Goal: Transaction & Acquisition: Purchase product/service

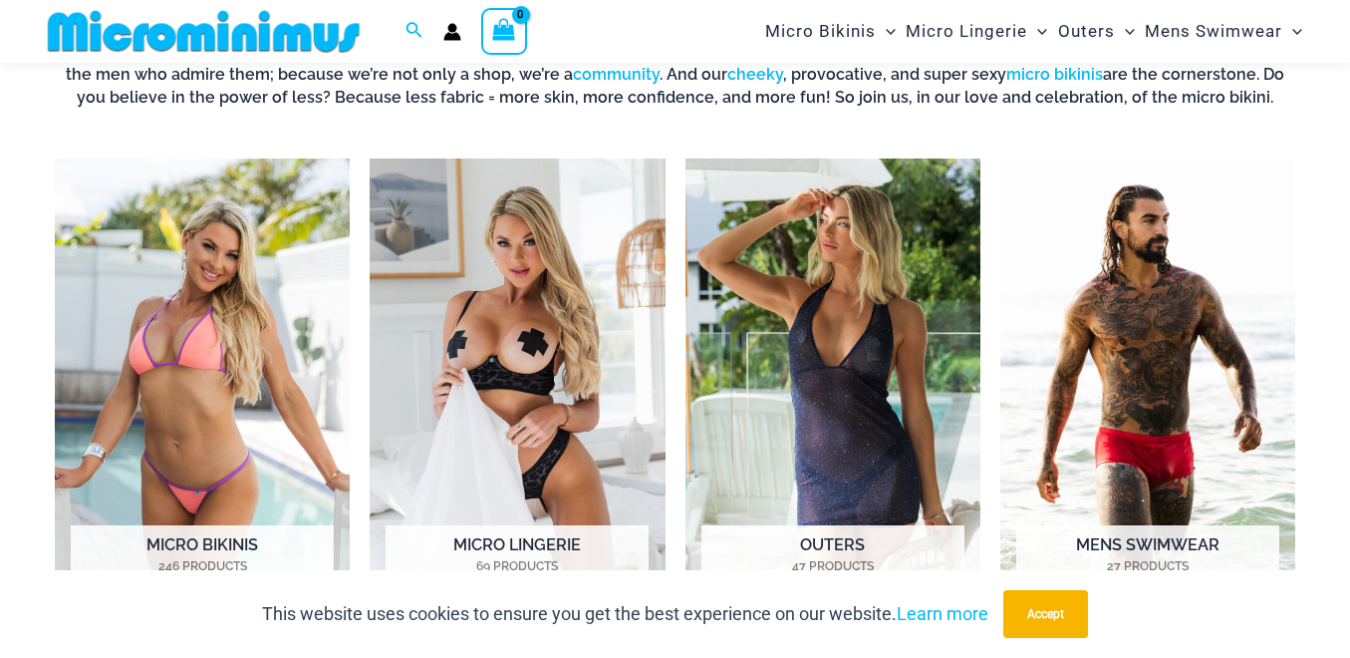
scroll to position [768, 0]
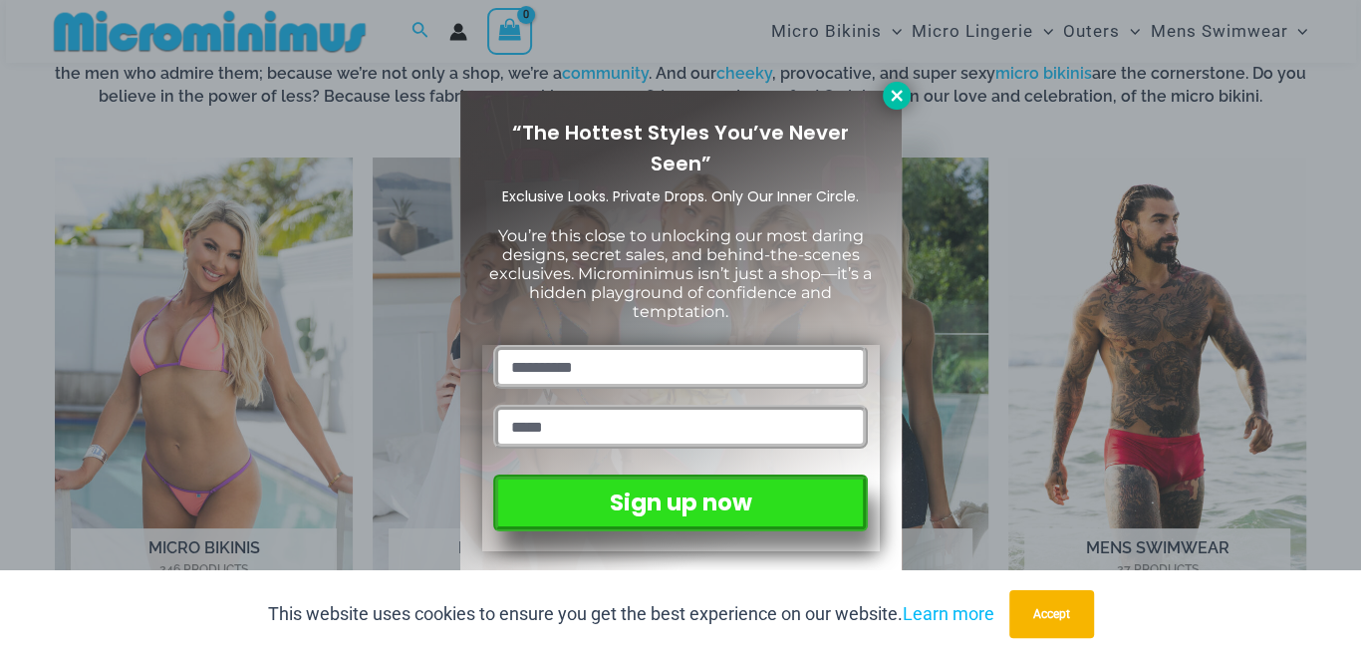
click at [906, 92] on button at bounding box center [897, 96] width 28 height 28
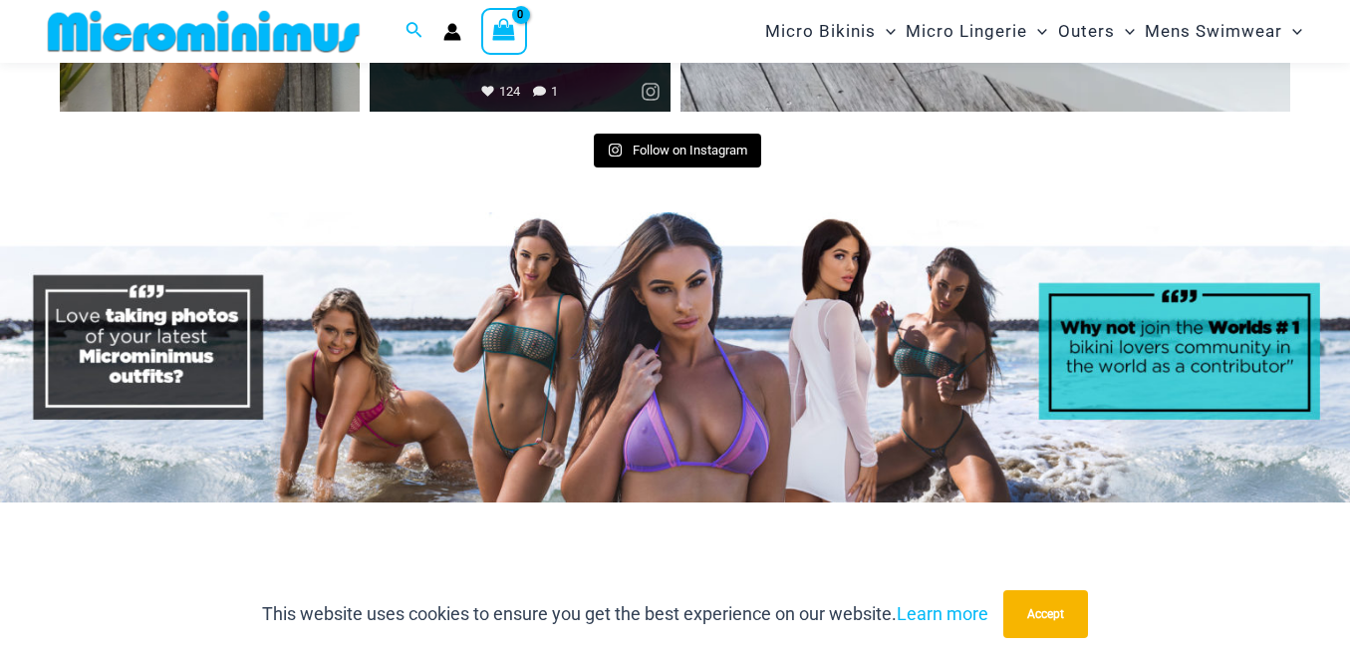
scroll to position [7671, 0]
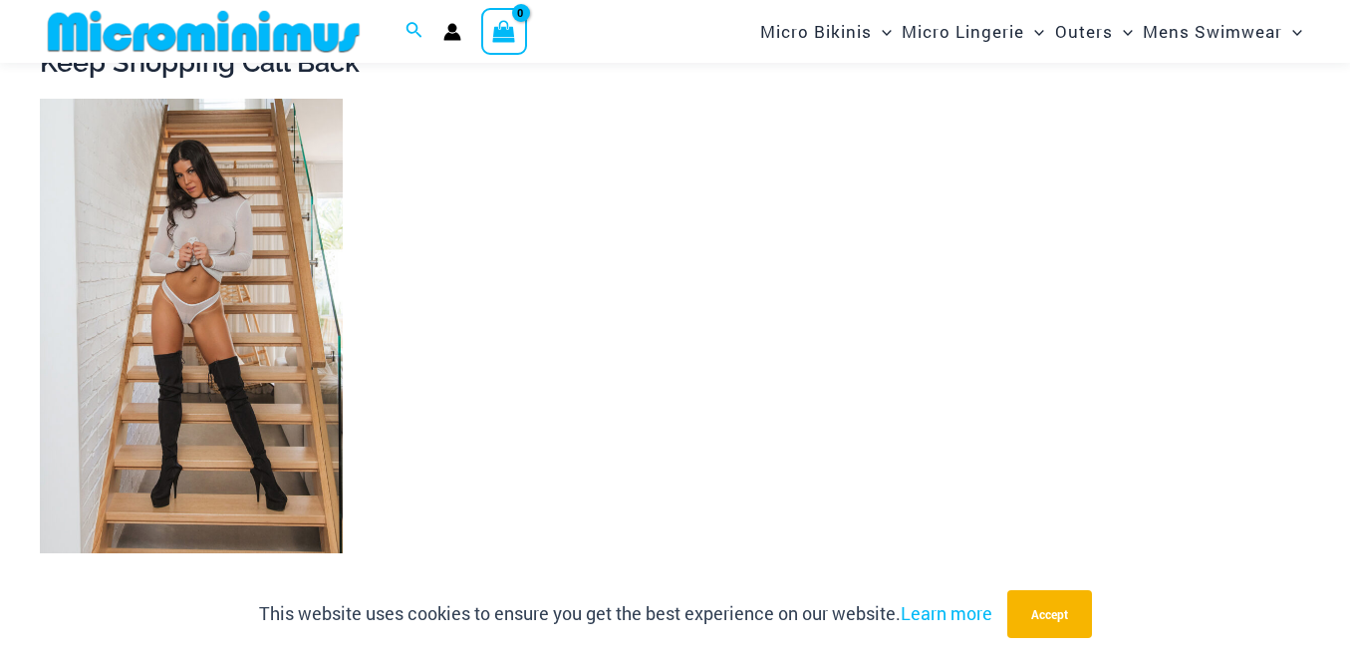
scroll to position [1765, 0]
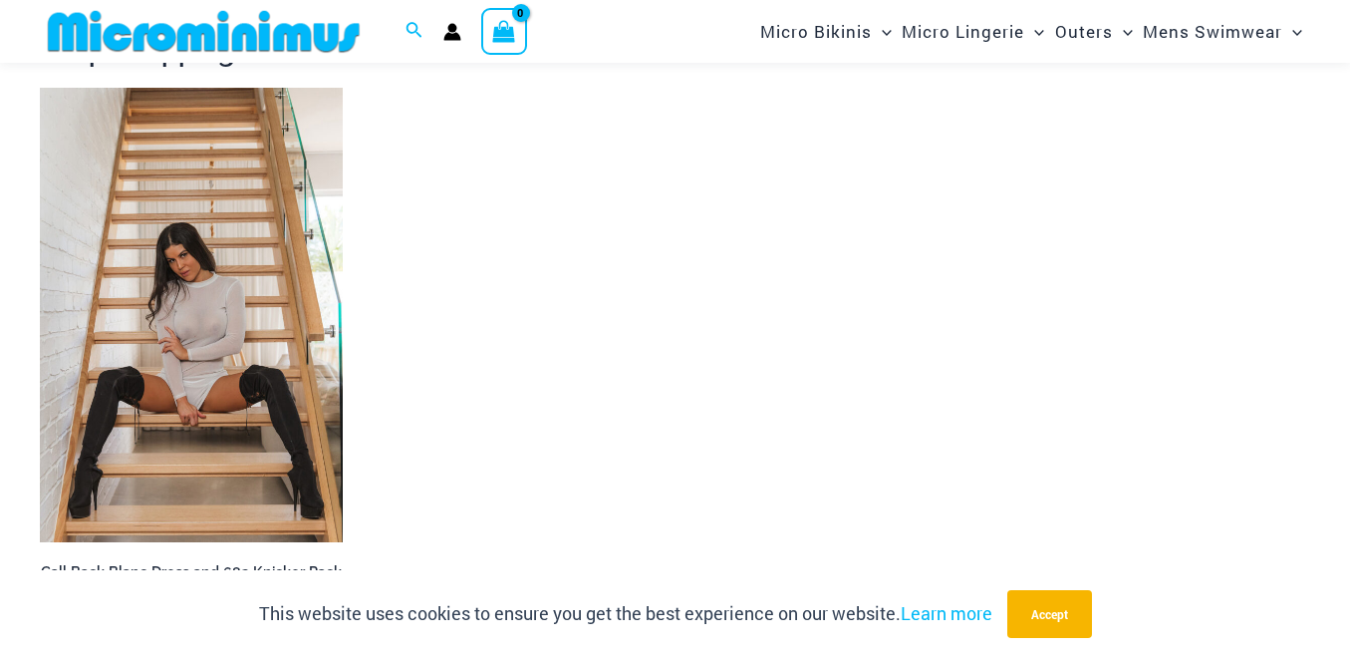
click at [133, 346] on img at bounding box center [191, 315] width 303 height 454
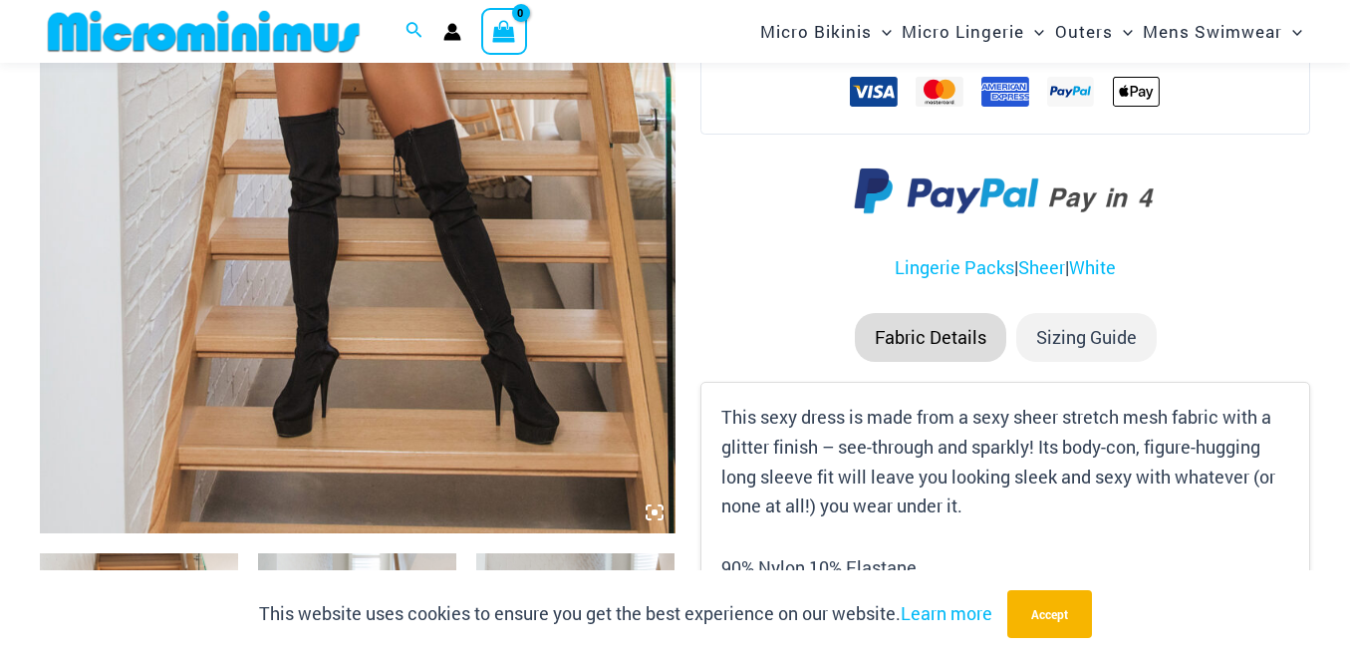
scroll to position [414, 0]
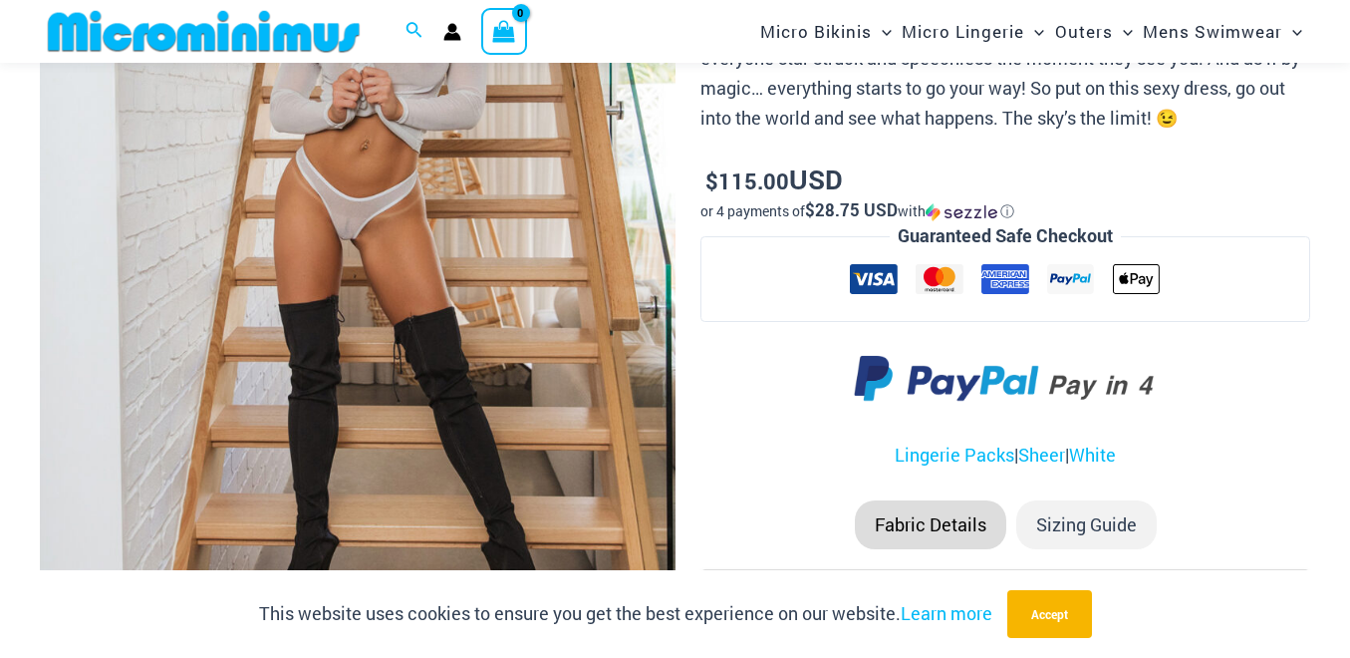
click at [402, 321] on img at bounding box center [358, 243] width 636 height 952
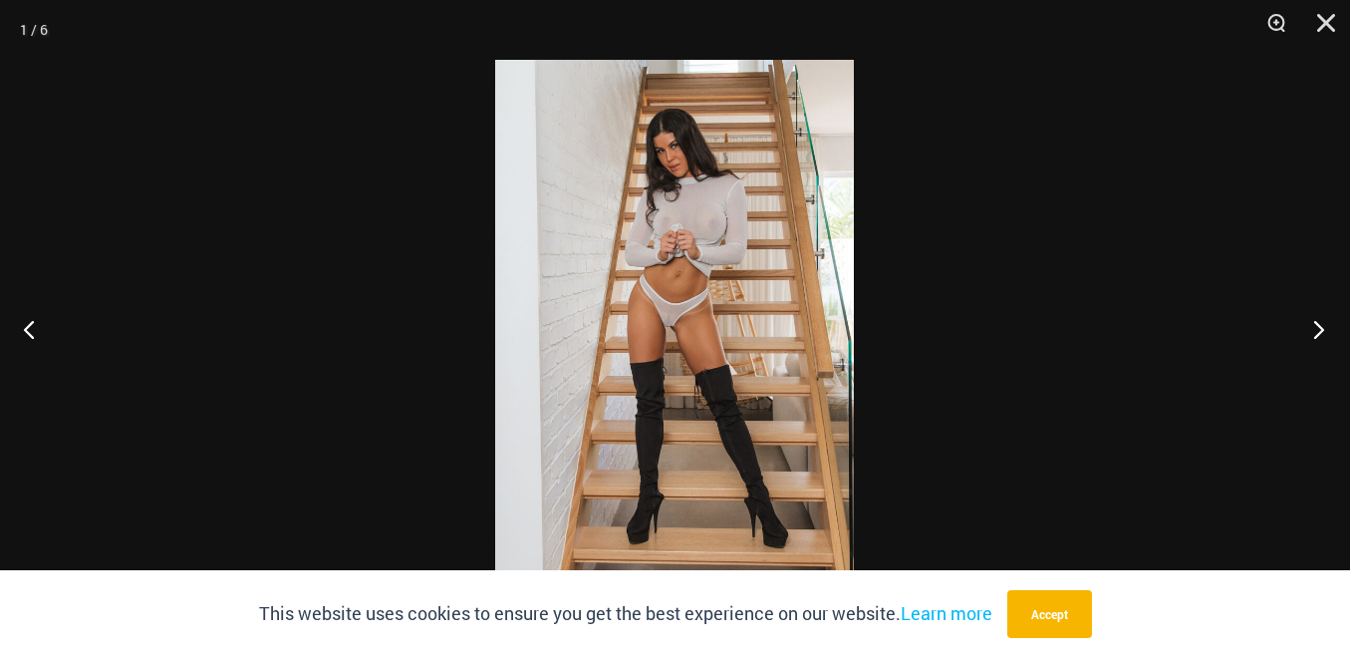
click at [1316, 331] on button "Next" at bounding box center [1312, 329] width 75 height 100
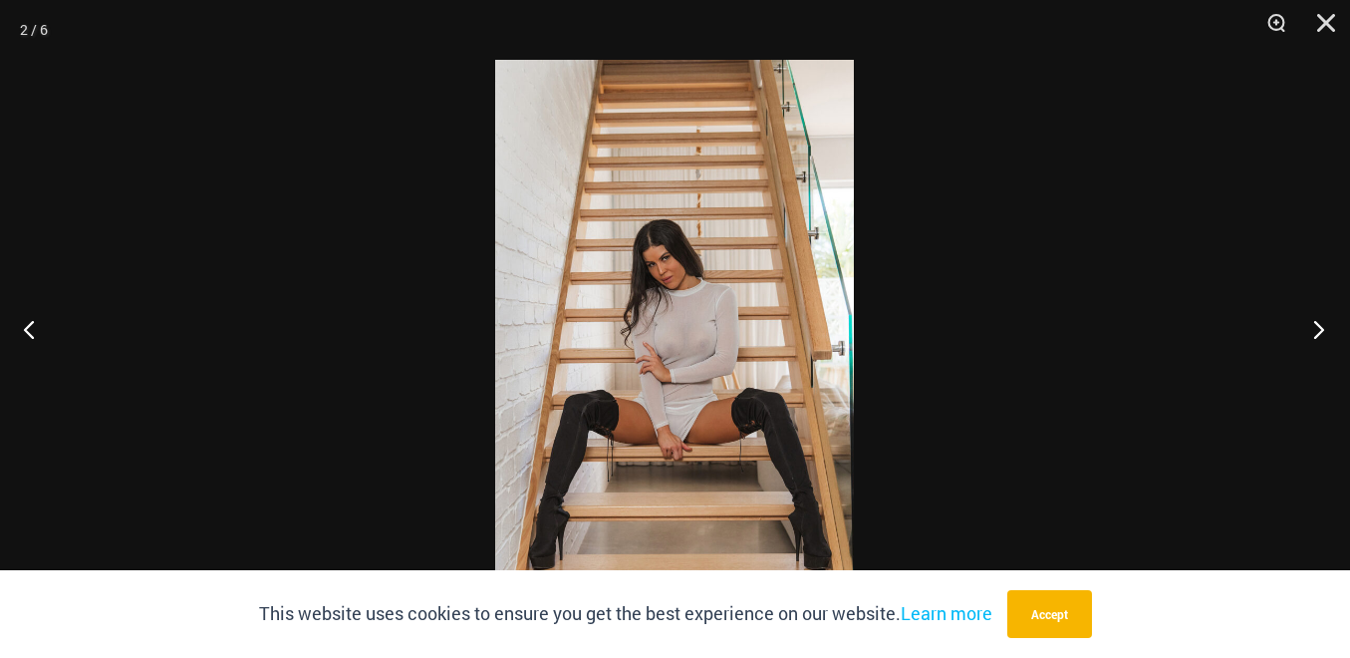
click at [1316, 331] on button "Next" at bounding box center [1312, 329] width 75 height 100
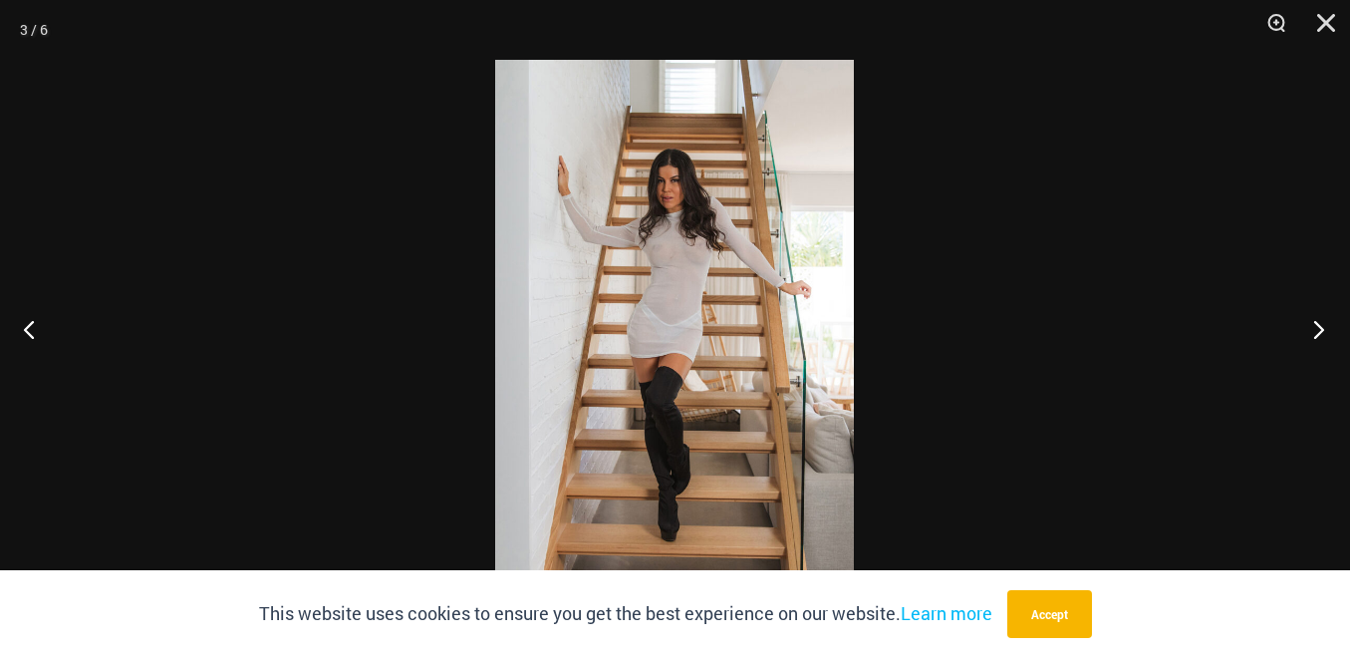
click at [1316, 331] on button "Next" at bounding box center [1312, 329] width 75 height 100
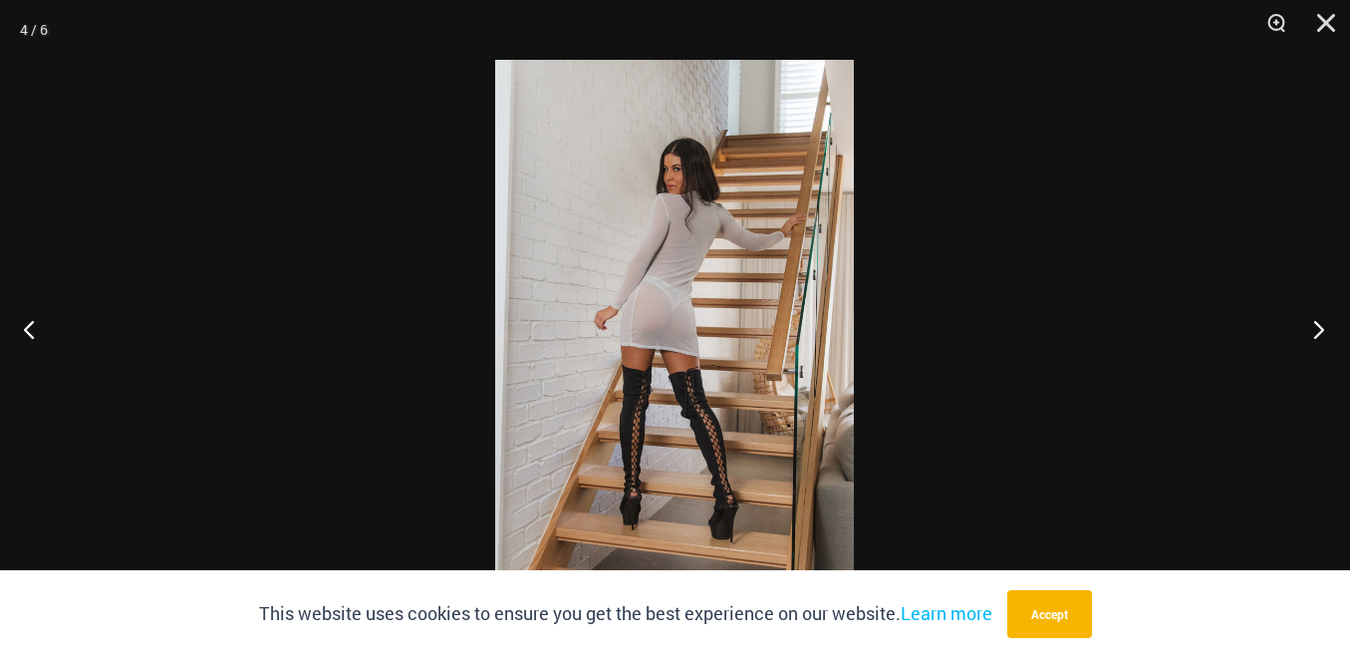
click at [1316, 331] on button "Next" at bounding box center [1312, 329] width 75 height 100
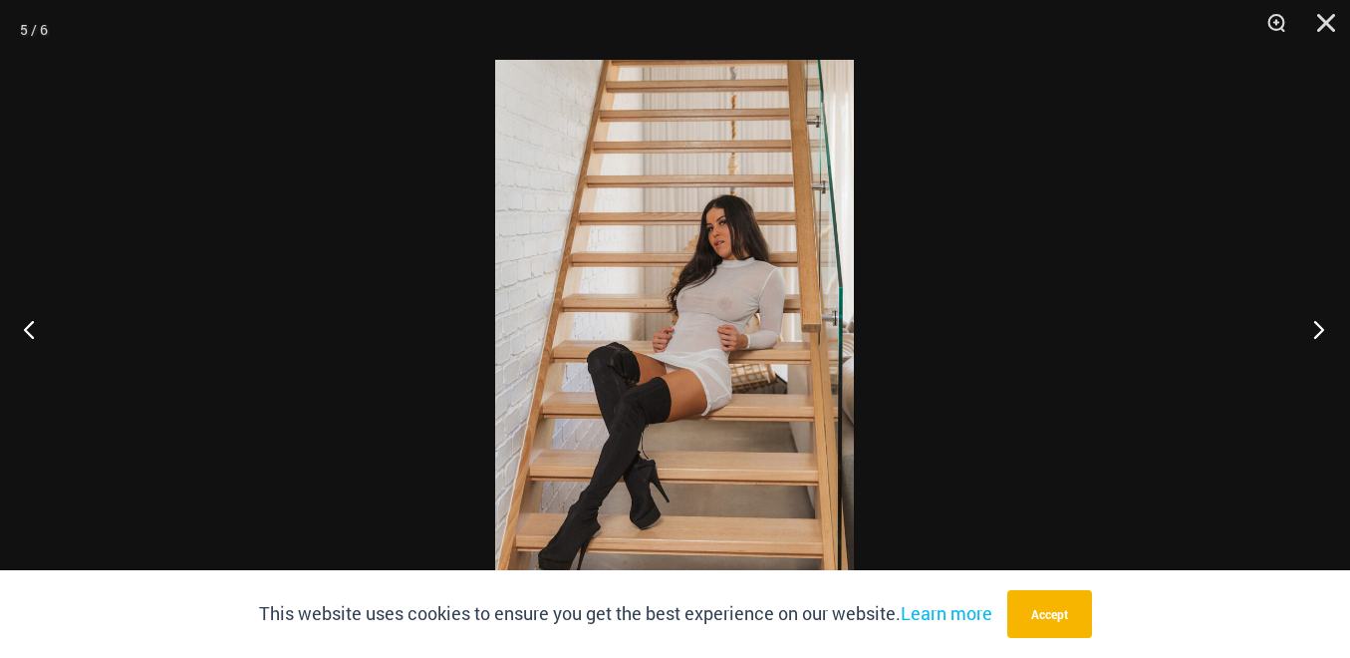
click at [1315, 331] on button "Next" at bounding box center [1312, 329] width 75 height 100
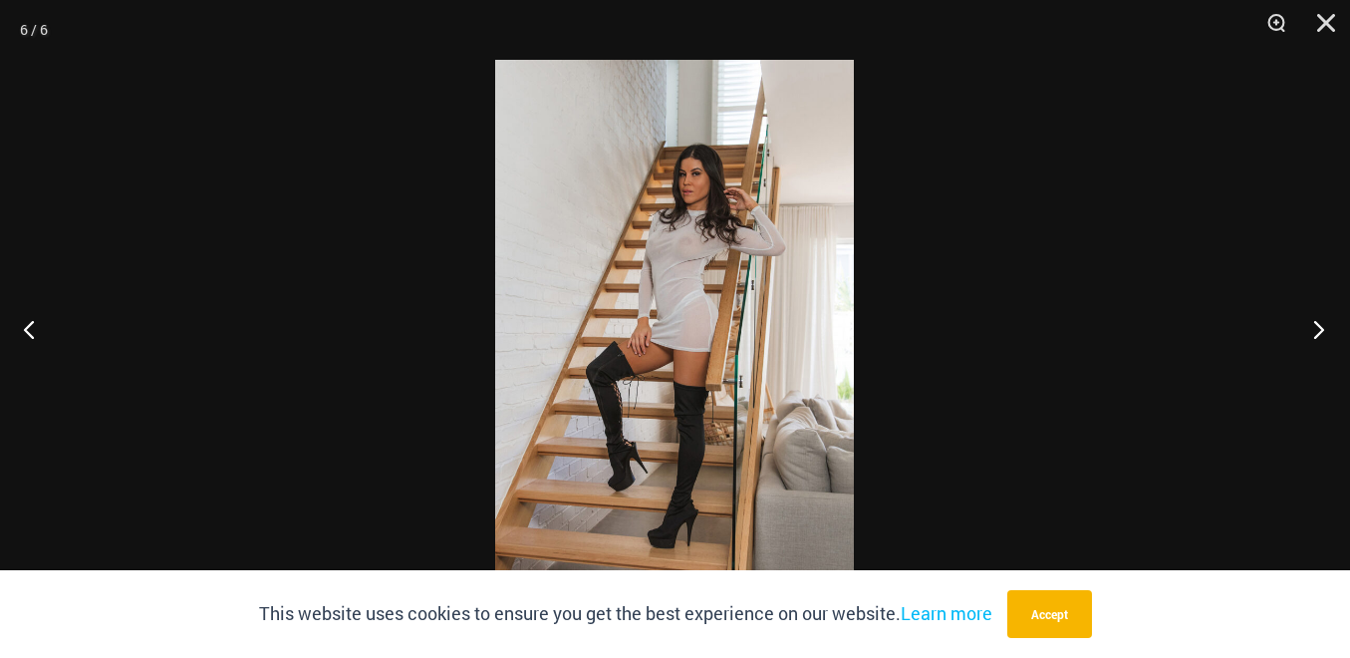
click at [1315, 331] on button "Next" at bounding box center [1312, 329] width 75 height 100
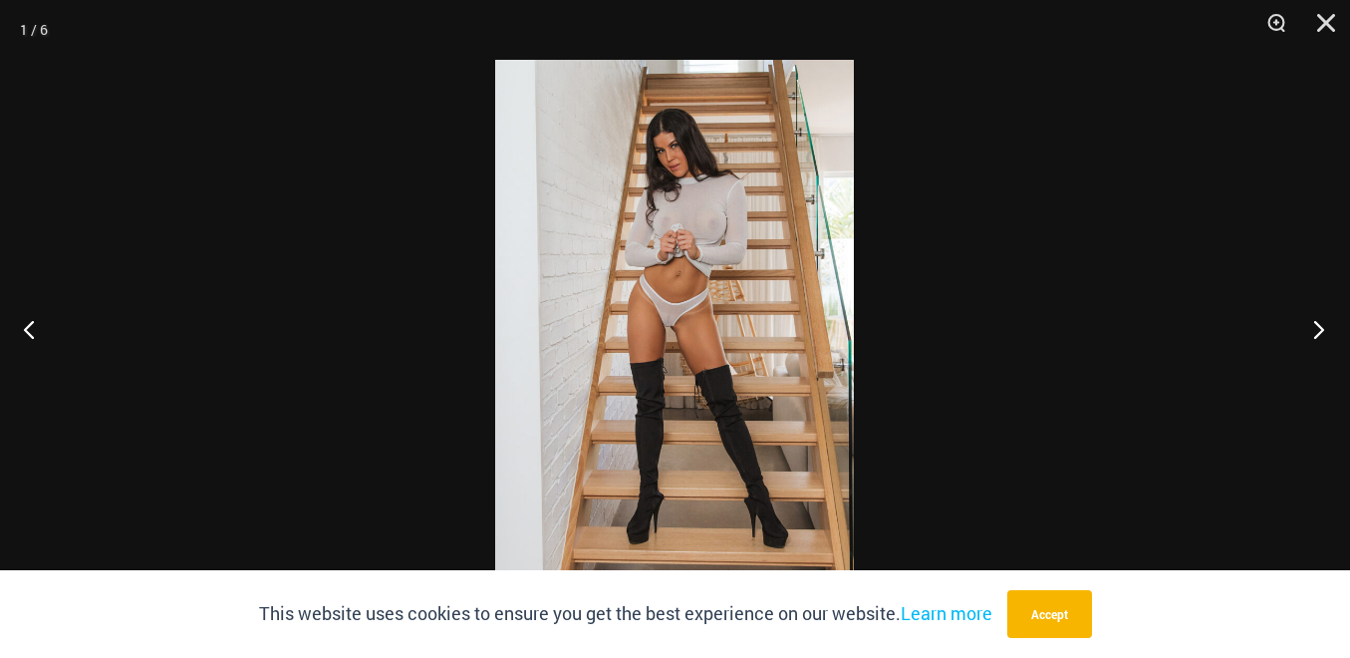
click at [1315, 331] on button "Next" at bounding box center [1312, 329] width 75 height 100
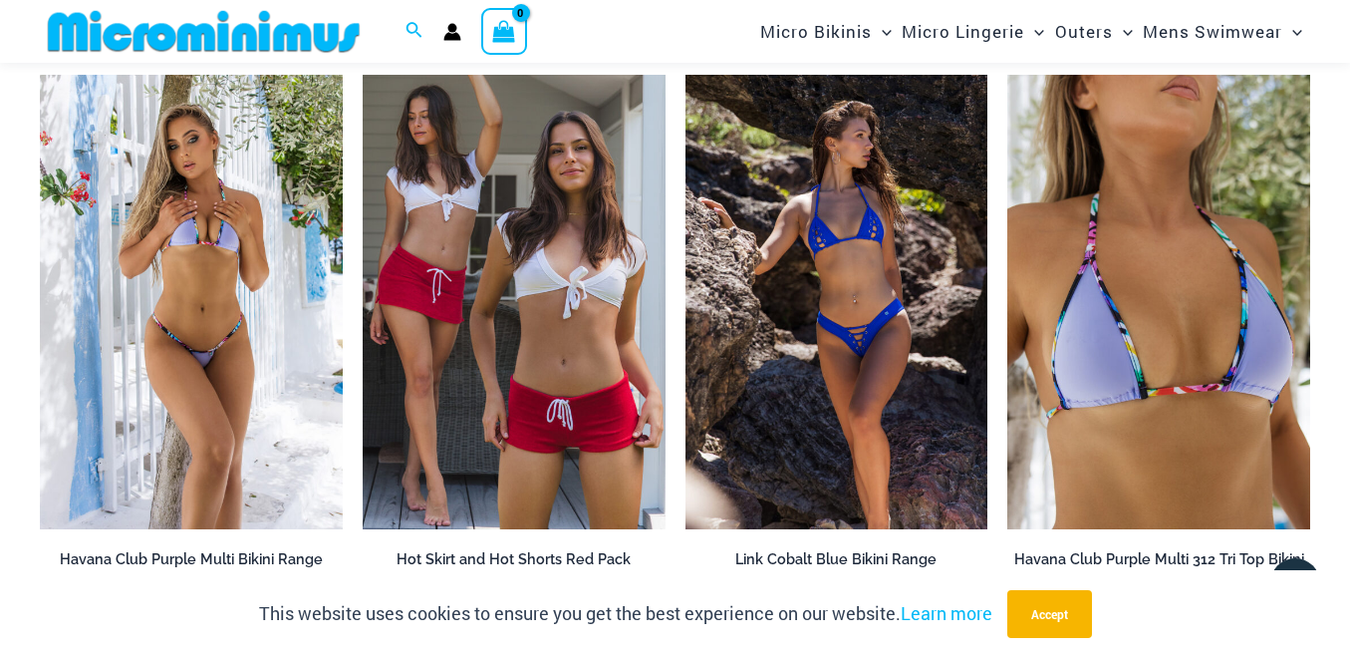
scroll to position [3098, 0]
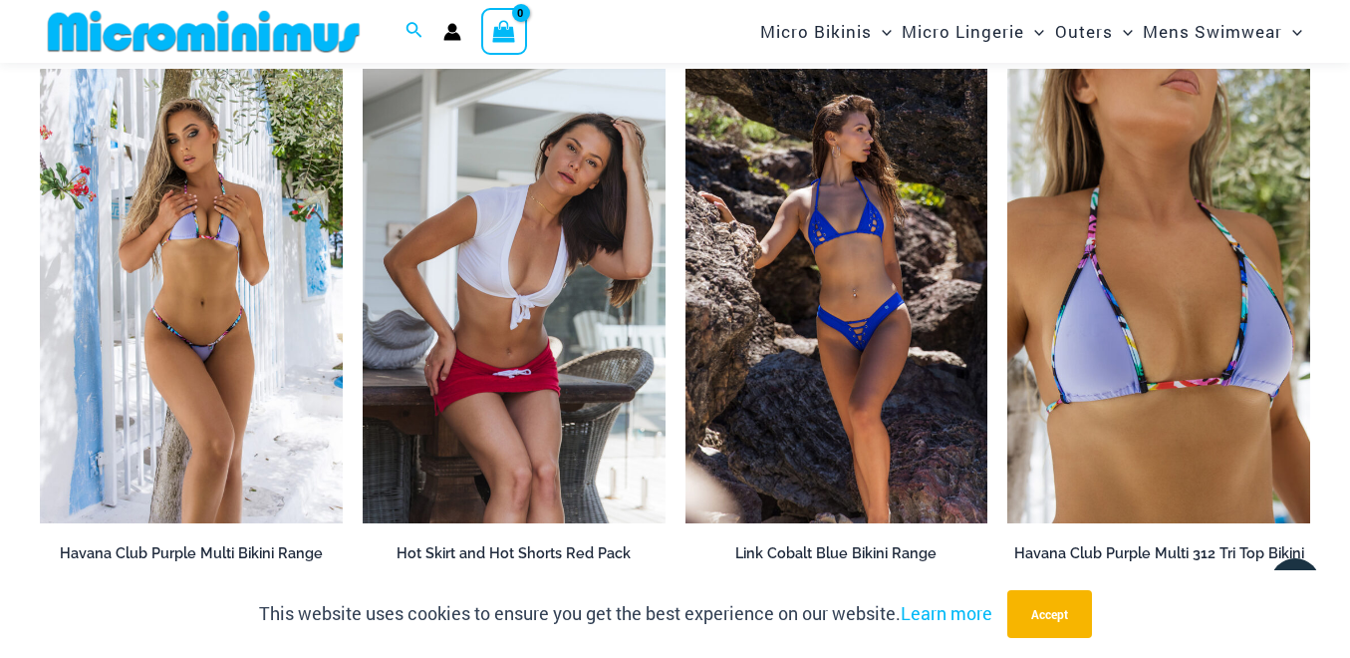
click at [486, 341] on img at bounding box center [514, 296] width 303 height 454
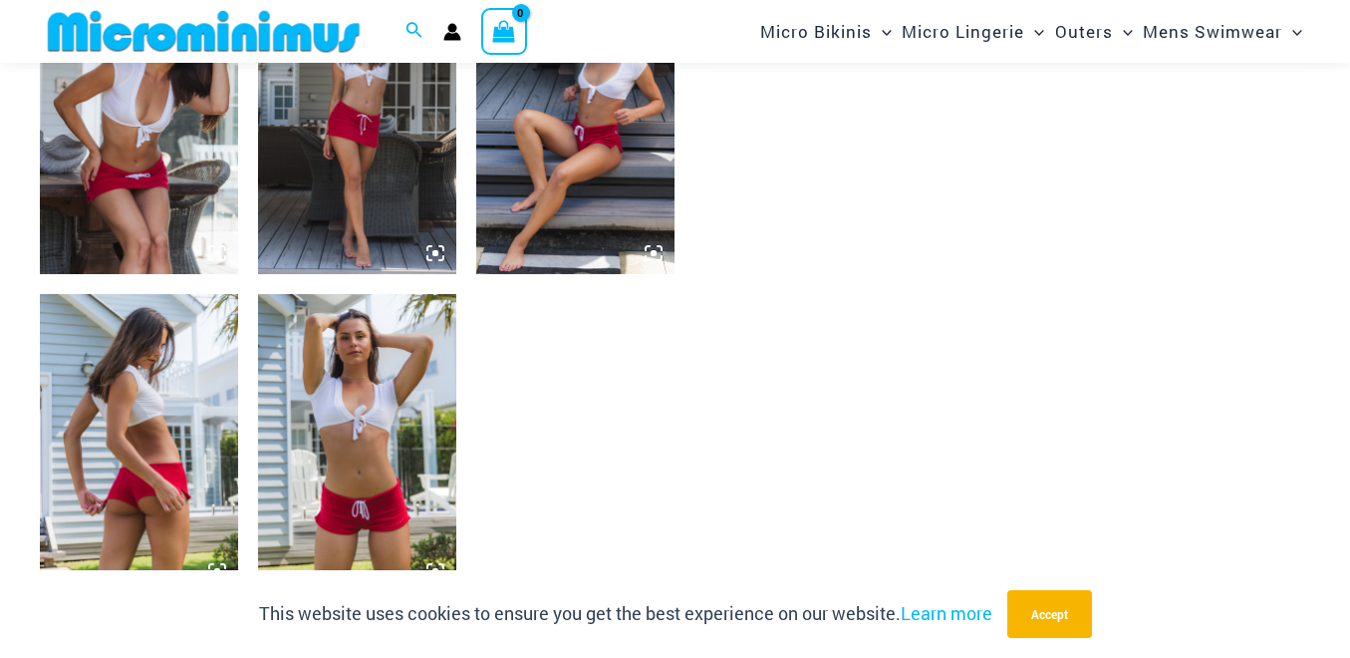
scroll to position [1193, 0]
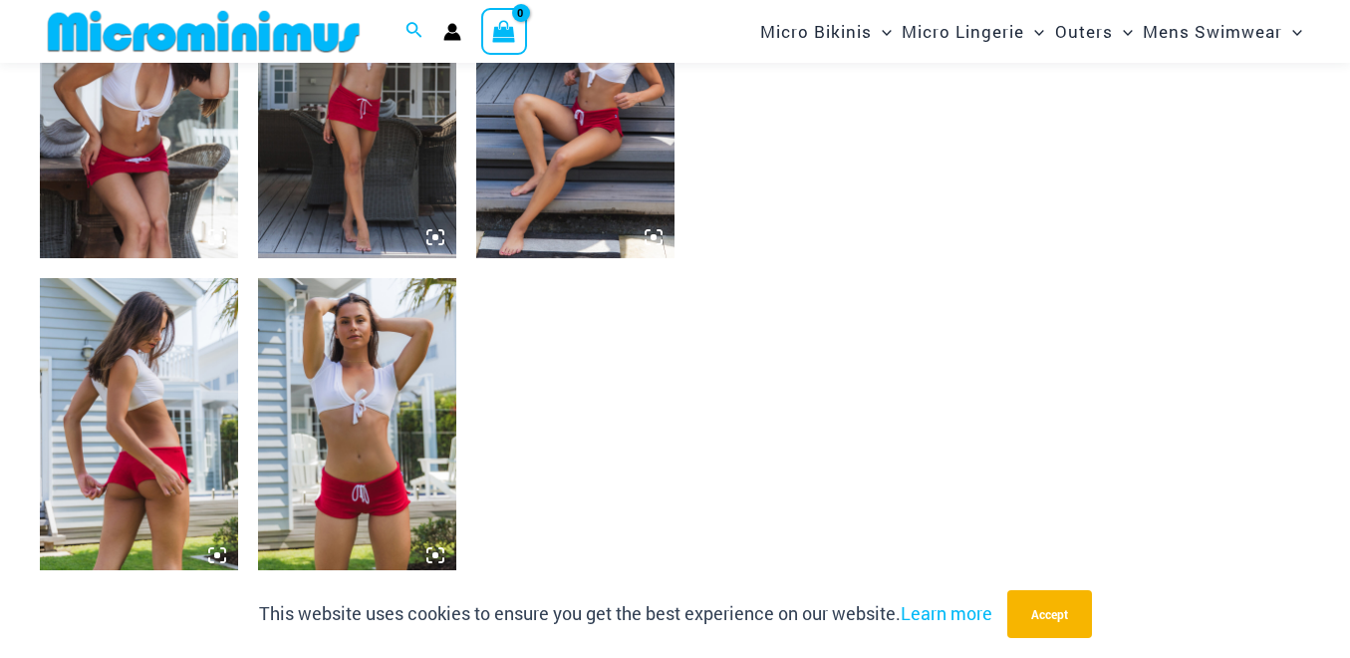
click at [171, 400] on img at bounding box center [139, 427] width 198 height 298
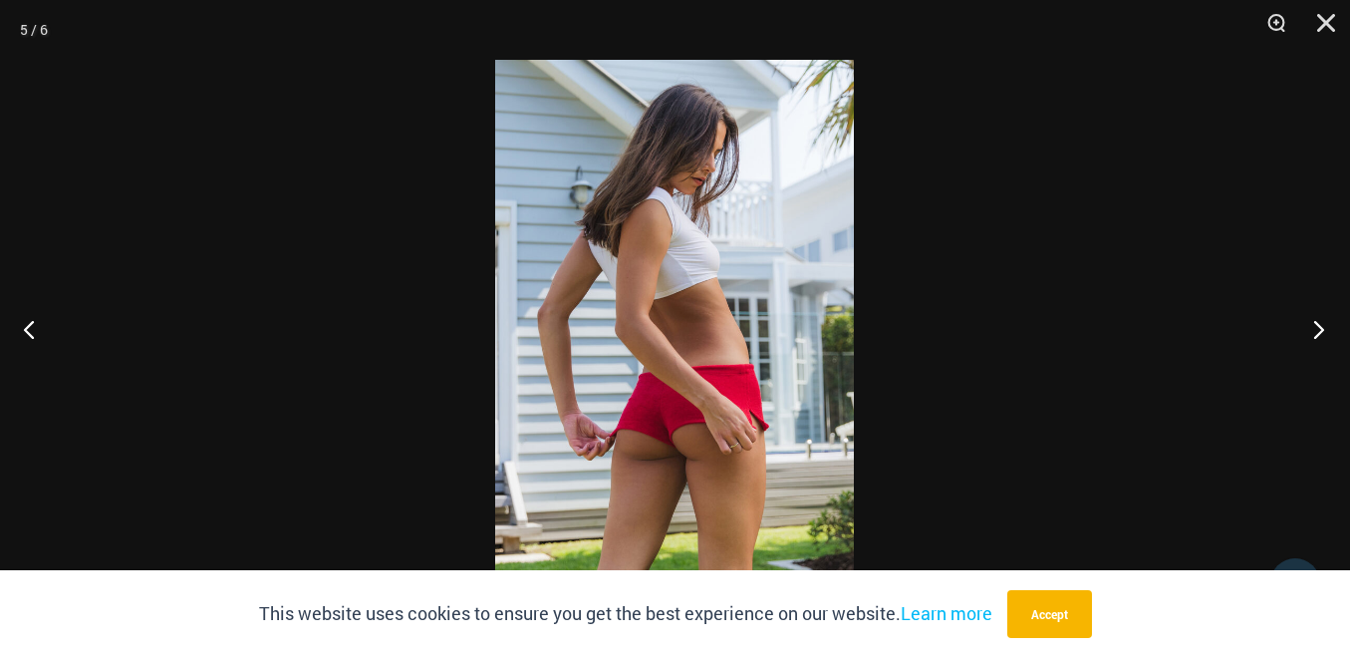
click at [1318, 327] on button "Next" at bounding box center [1312, 329] width 75 height 100
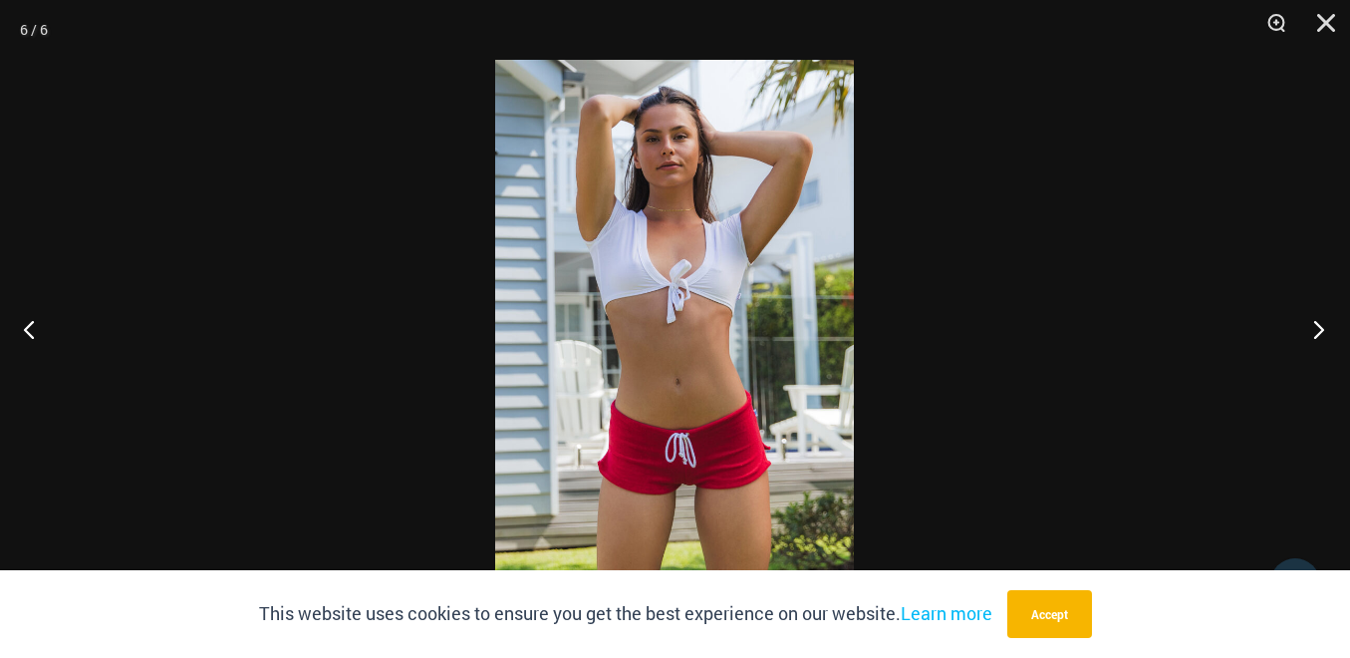
click at [1318, 327] on button "Next" at bounding box center [1312, 329] width 75 height 100
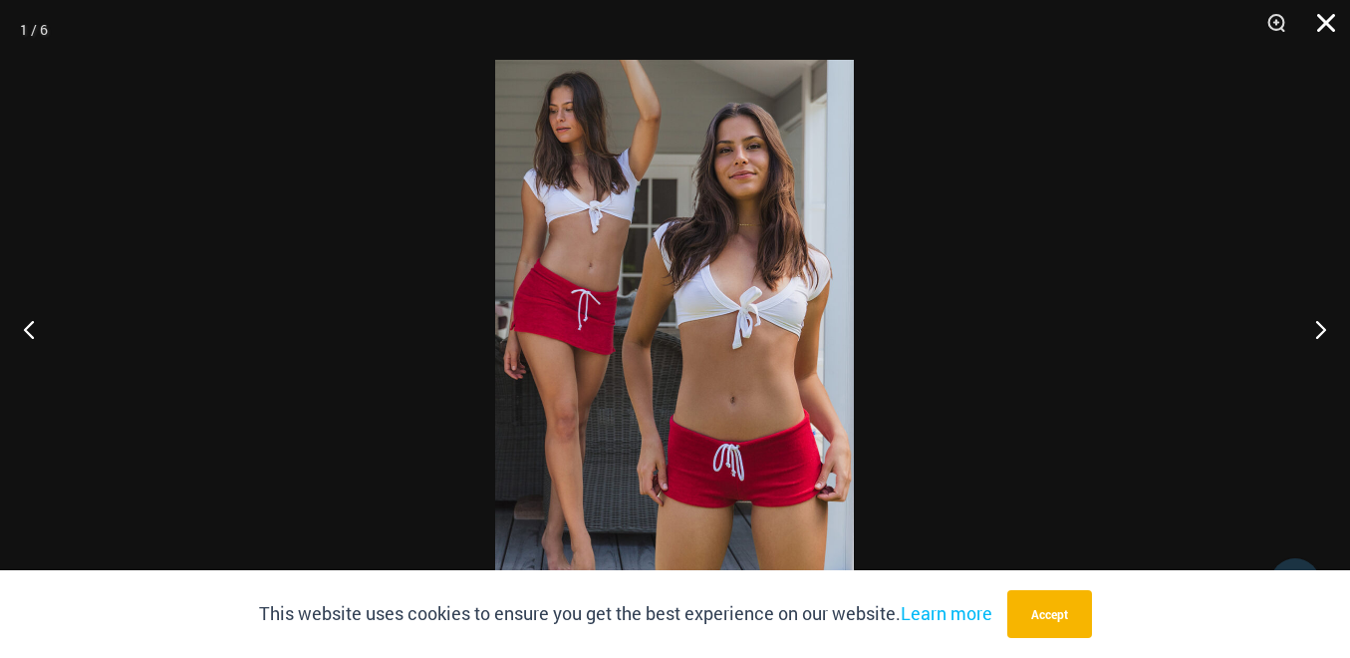
click at [1330, 28] on button "Close" at bounding box center [1319, 30] width 50 height 60
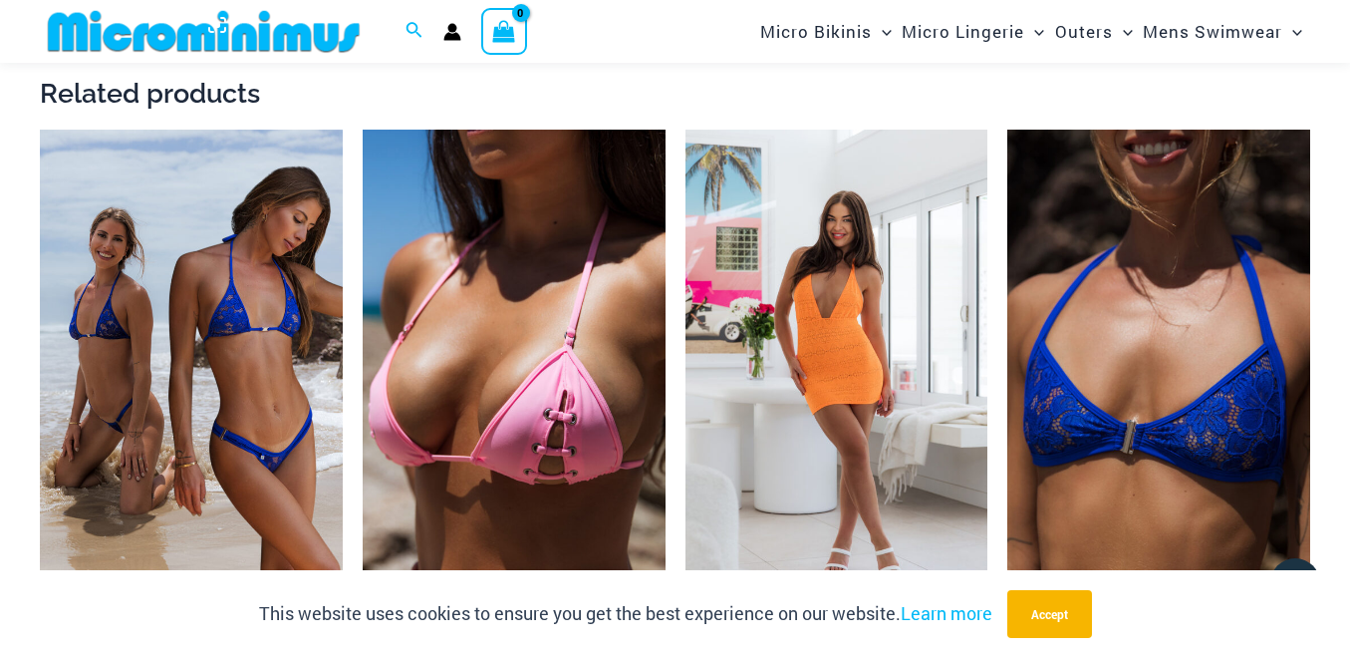
scroll to position [1763, 0]
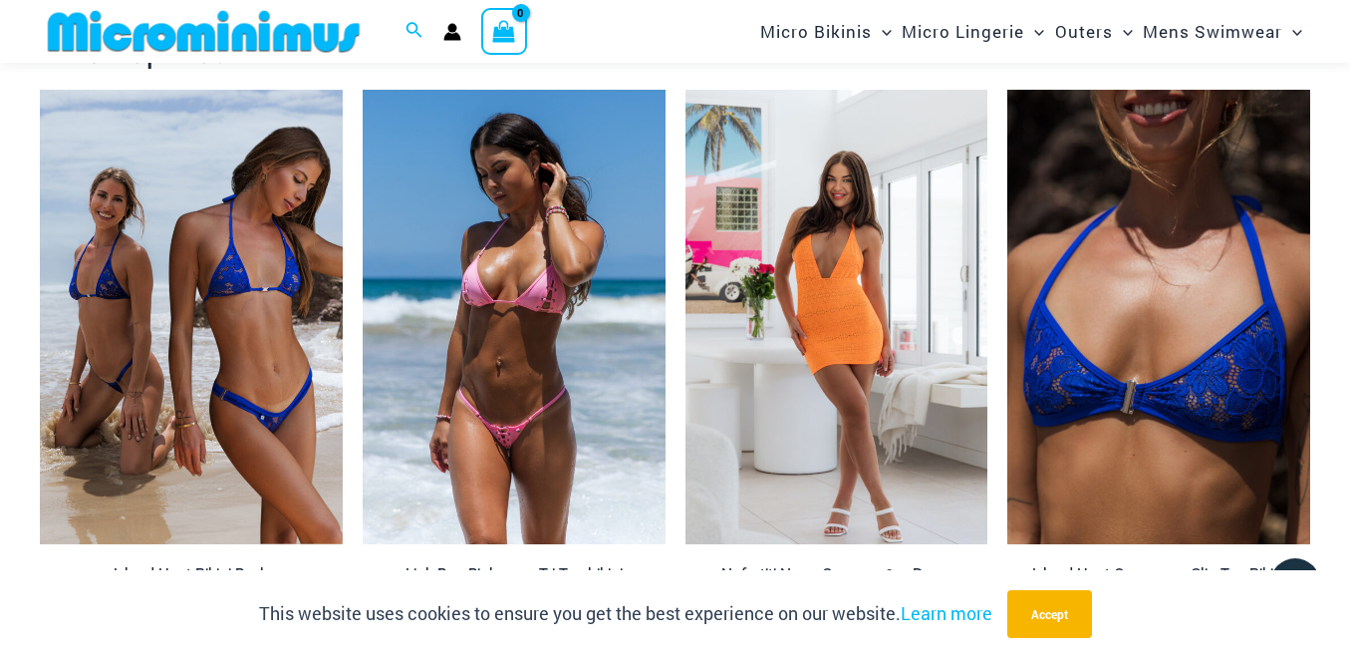
click at [545, 371] on img at bounding box center [514, 317] width 303 height 454
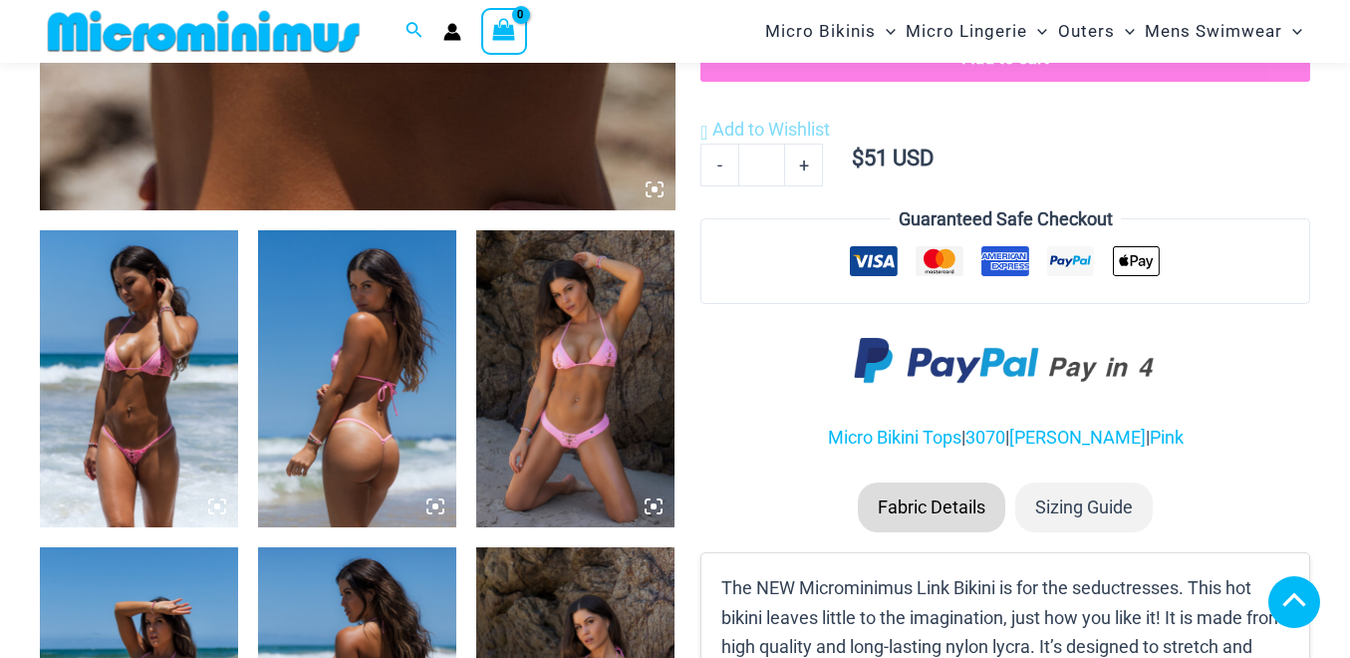
scroll to position [924, 0]
